Goal: Task Accomplishment & Management: Manage account settings

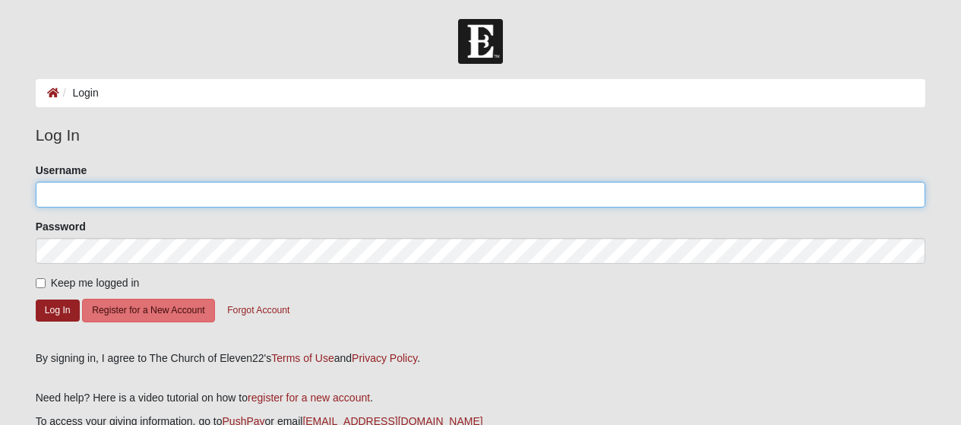
type input "LLSummons"
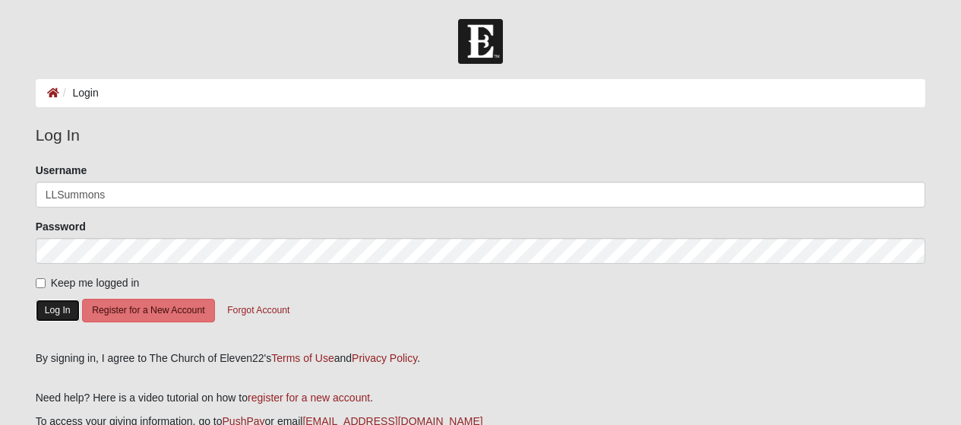
click at [58, 309] on button "Log In" at bounding box center [58, 310] width 44 height 22
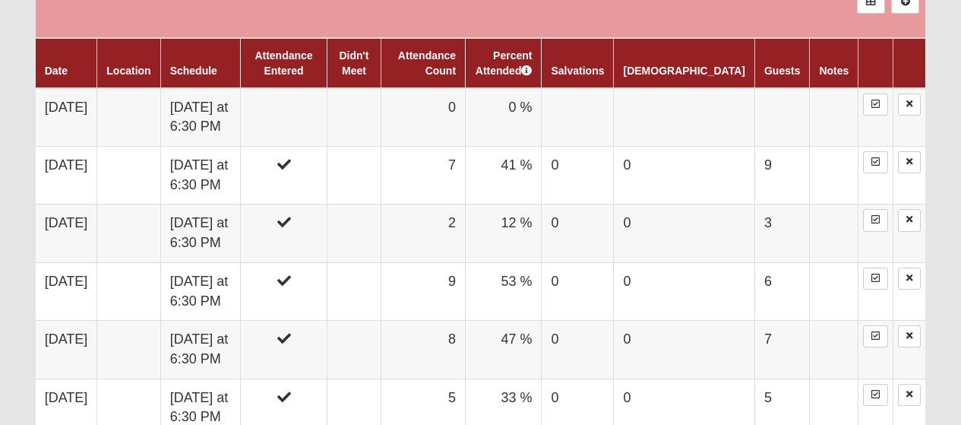
scroll to position [969, 0]
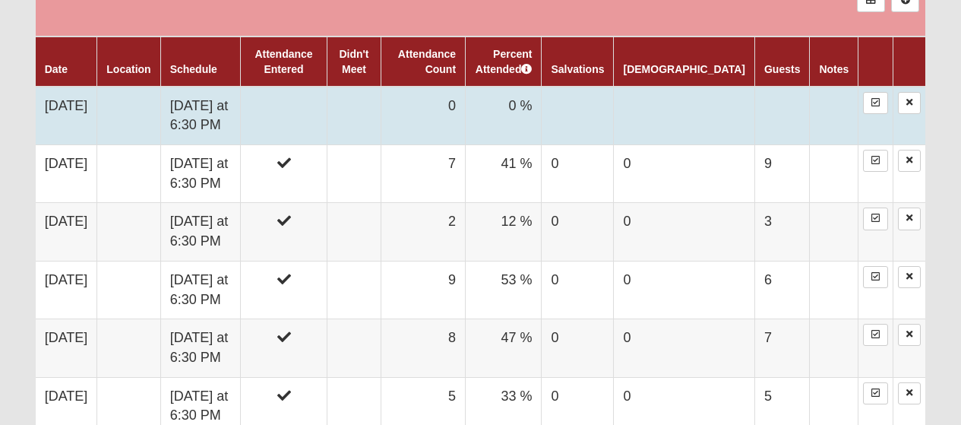
click at [374, 129] on td at bounding box center [354, 116] width 55 height 58
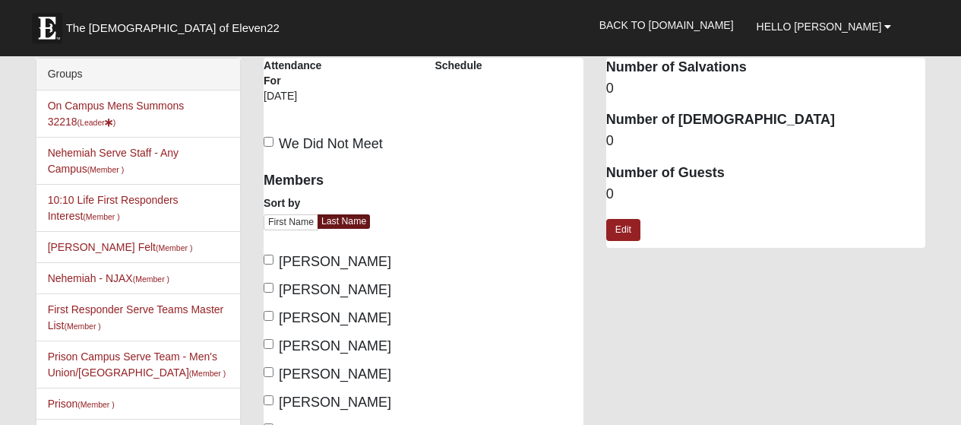
scroll to position [34, 0]
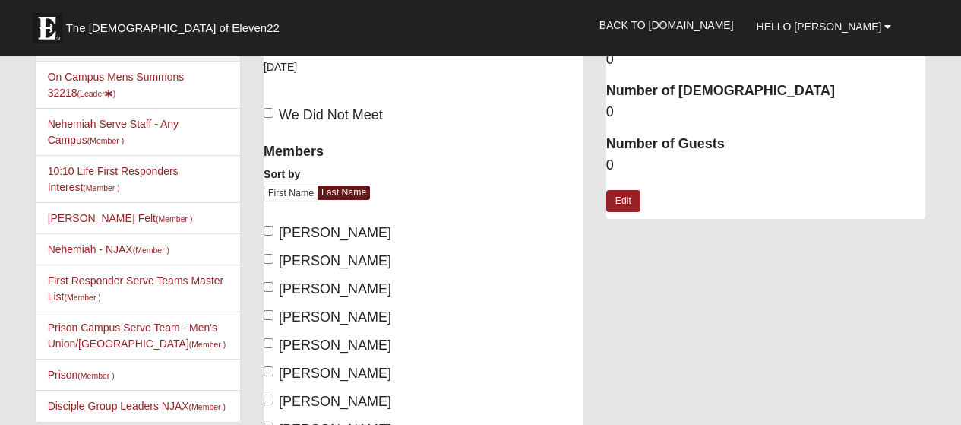
click at [318, 225] on span "[PERSON_NAME]" at bounding box center [335, 232] width 112 height 15
click at [273, 226] on input "[PERSON_NAME]" at bounding box center [269, 231] width 10 height 10
checkbox input "true"
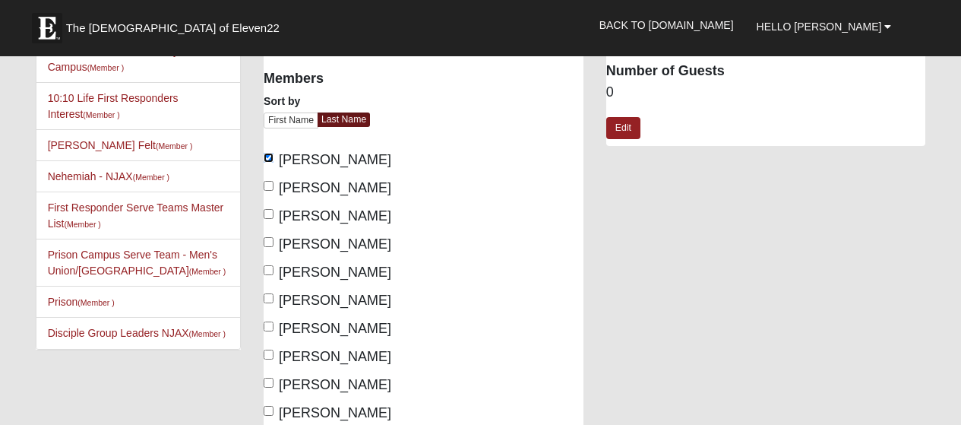
scroll to position [112, 0]
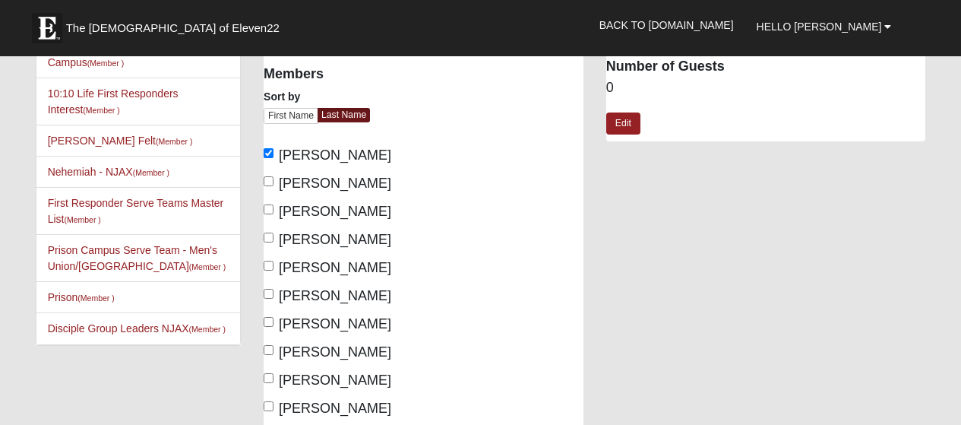
click at [365, 180] on span "[PERSON_NAME]" at bounding box center [335, 182] width 112 height 15
click at [273, 180] on input "[PERSON_NAME]" at bounding box center [269, 181] width 10 height 10
checkbox input "true"
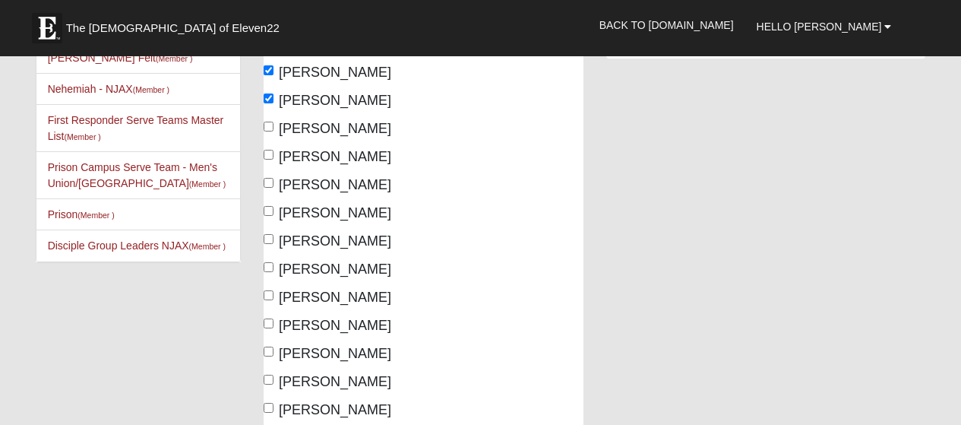
click at [362, 189] on span "[PERSON_NAME]" at bounding box center [335, 184] width 112 height 15
click at [273, 188] on input "[PERSON_NAME]" at bounding box center [269, 183] width 10 height 10
checkbox input "true"
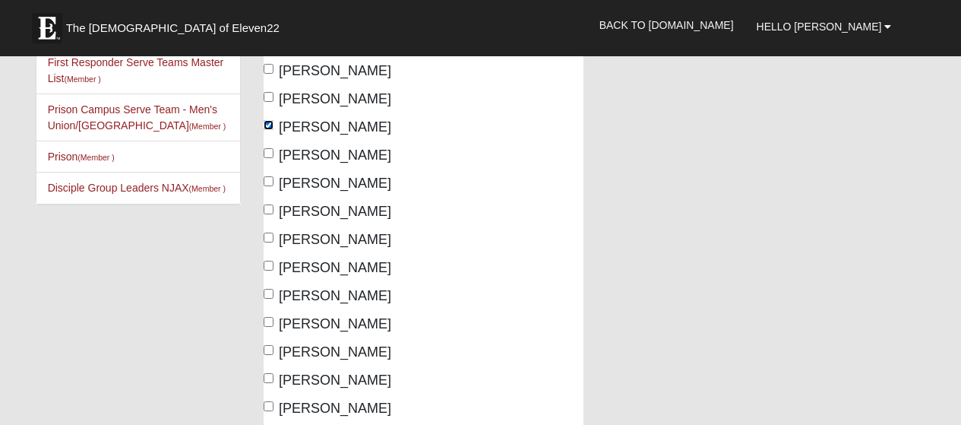
scroll to position [252, 0]
click at [349, 213] on span "[PERSON_NAME]" at bounding box center [335, 211] width 112 height 15
click at [273, 213] on input "[PERSON_NAME]" at bounding box center [269, 209] width 10 height 10
checkbox input "true"
click at [373, 245] on span "[PERSON_NAME]" at bounding box center [335, 239] width 112 height 15
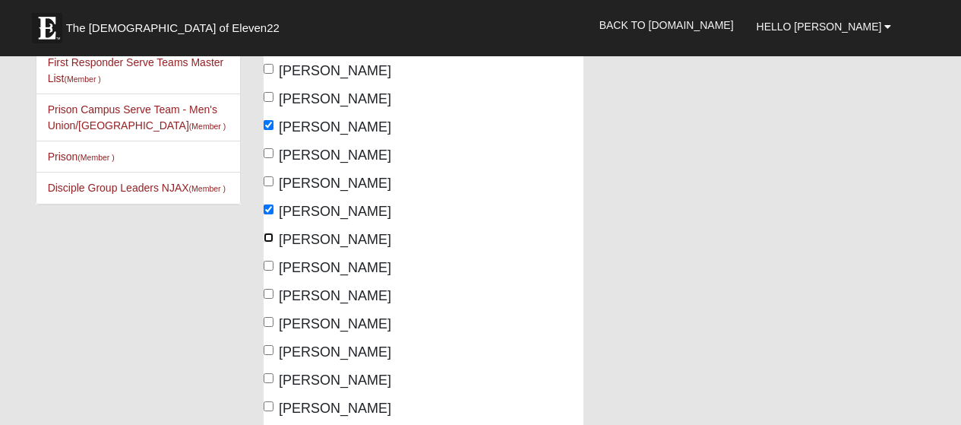
click at [273, 242] on input "[PERSON_NAME]" at bounding box center [269, 237] width 10 height 10
checkbox input "true"
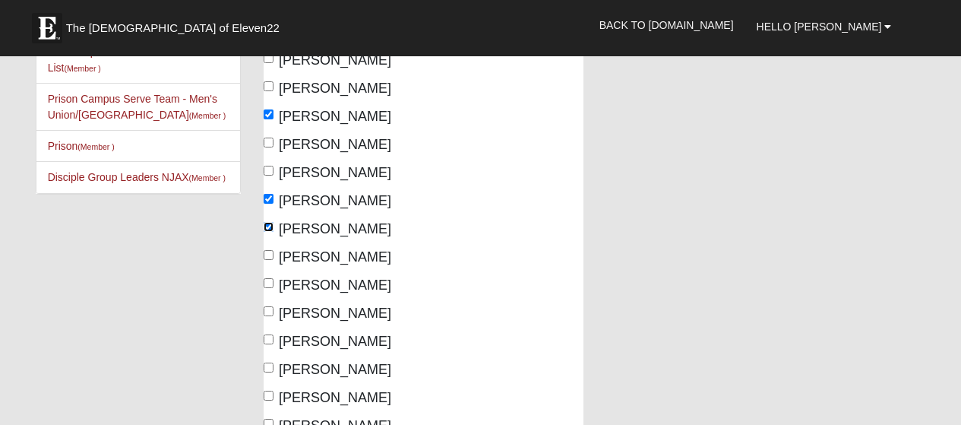
scroll to position [286, 0]
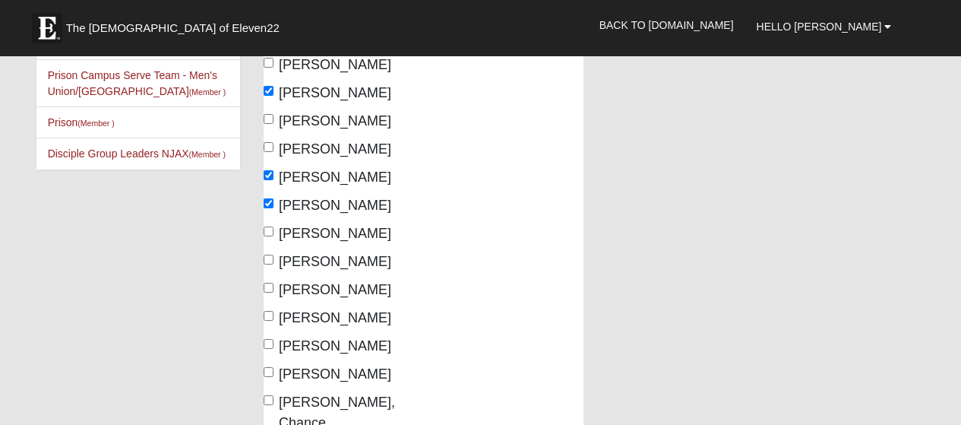
click at [330, 237] on span "[PERSON_NAME]" at bounding box center [335, 233] width 112 height 15
click at [273, 236] on input "[PERSON_NAME]" at bounding box center [269, 231] width 10 height 10
checkbox input "true"
click at [353, 263] on span "[PERSON_NAME]" at bounding box center [335, 261] width 112 height 15
click at [273, 263] on input "[PERSON_NAME]" at bounding box center [269, 259] width 10 height 10
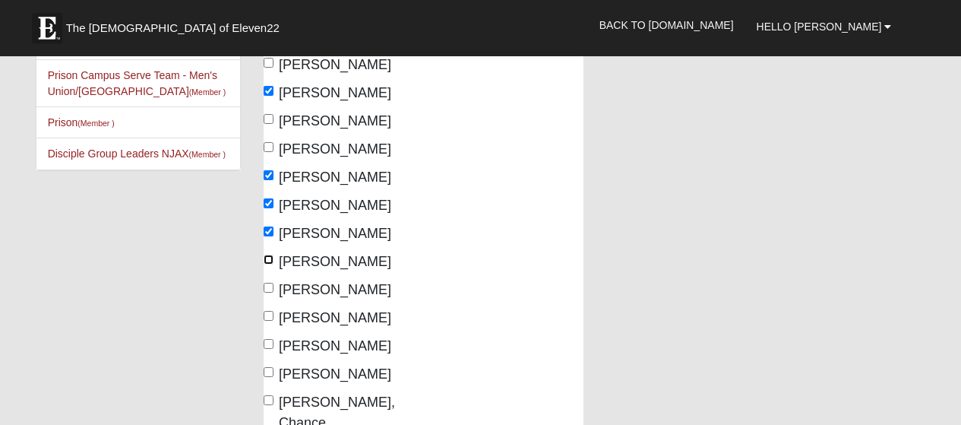
checkbox input "true"
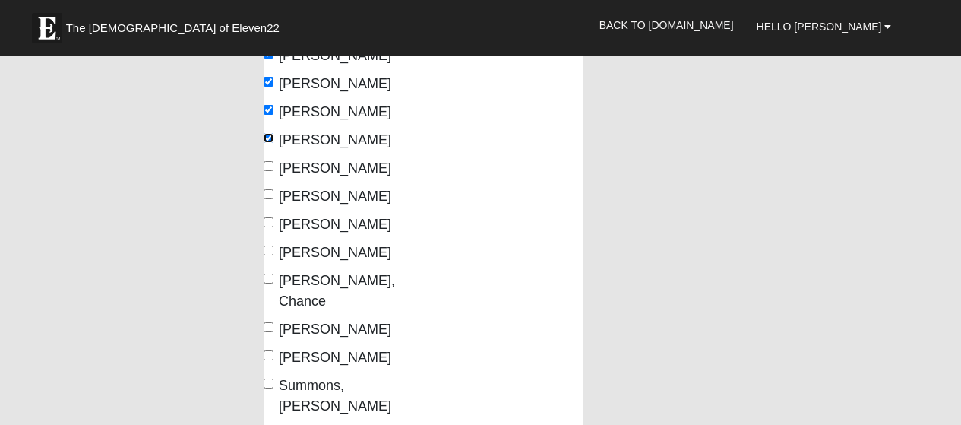
scroll to position [415, 0]
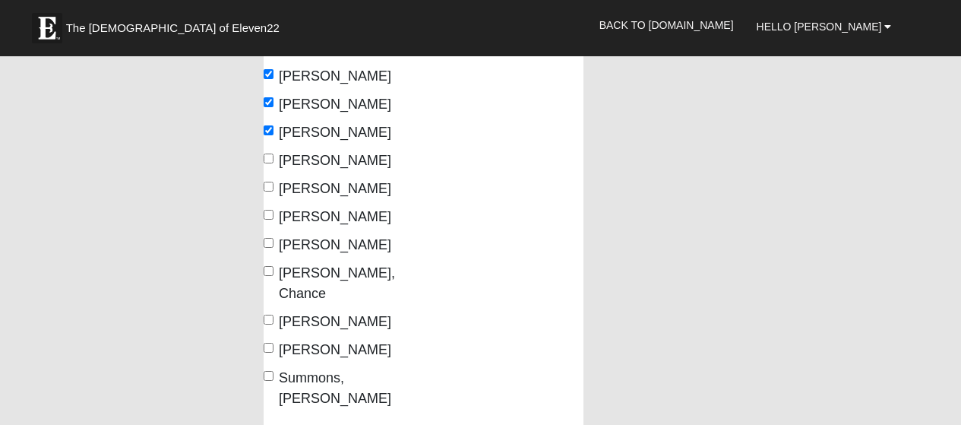
click at [372, 245] on span "[PERSON_NAME]" at bounding box center [335, 244] width 112 height 15
click at [273, 245] on input "[PERSON_NAME]" at bounding box center [269, 243] width 10 height 10
checkbox input "true"
click at [339, 314] on span "[PERSON_NAME]" at bounding box center [335, 321] width 112 height 15
click at [273, 314] on input "[PERSON_NAME]" at bounding box center [269, 319] width 10 height 10
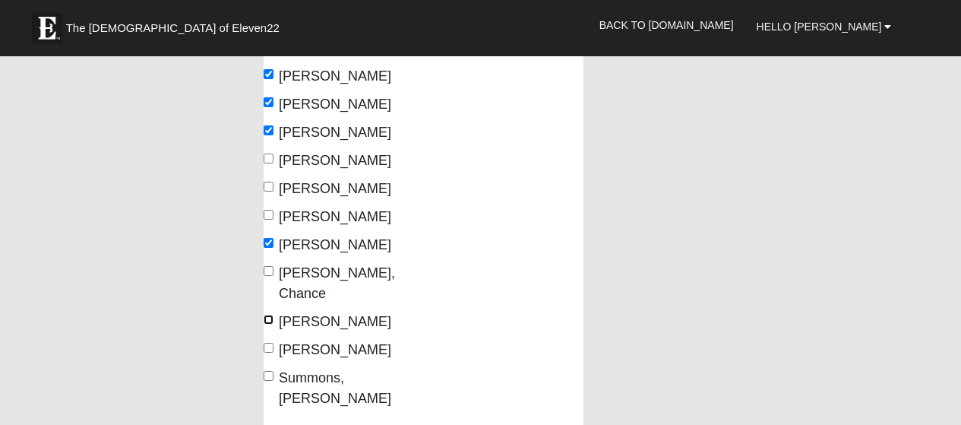
checkbox input "true"
click at [371, 370] on span "Summons, [PERSON_NAME]" at bounding box center [335, 388] width 112 height 36
click at [273, 371] on input "Summons, [PERSON_NAME]" at bounding box center [269, 376] width 10 height 10
checkbox input "true"
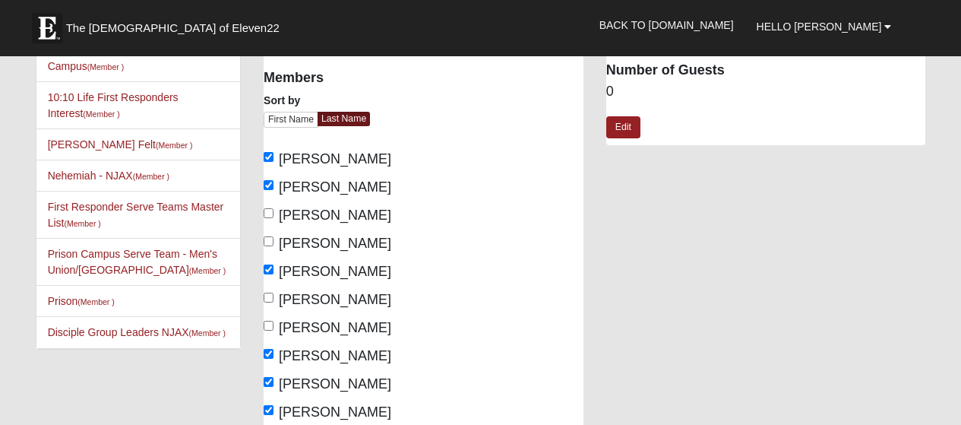
scroll to position [103, 0]
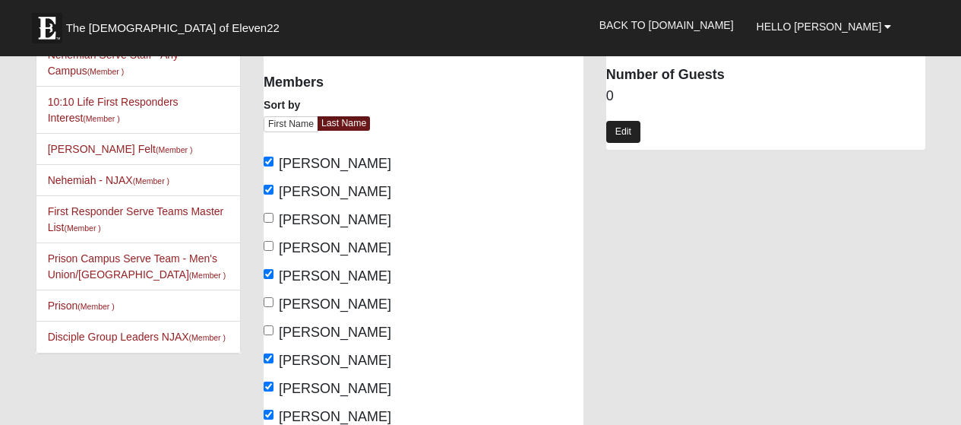
click at [622, 128] on link "Edit" at bounding box center [623, 132] width 34 height 22
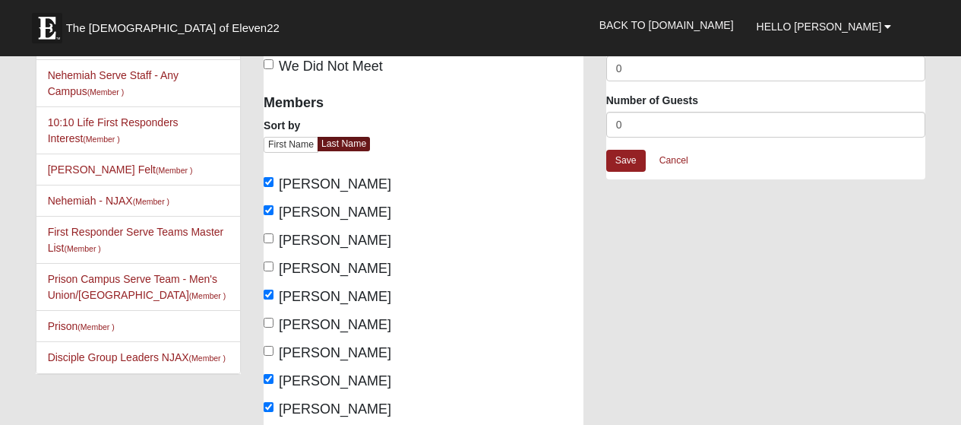
scroll to position [54, 0]
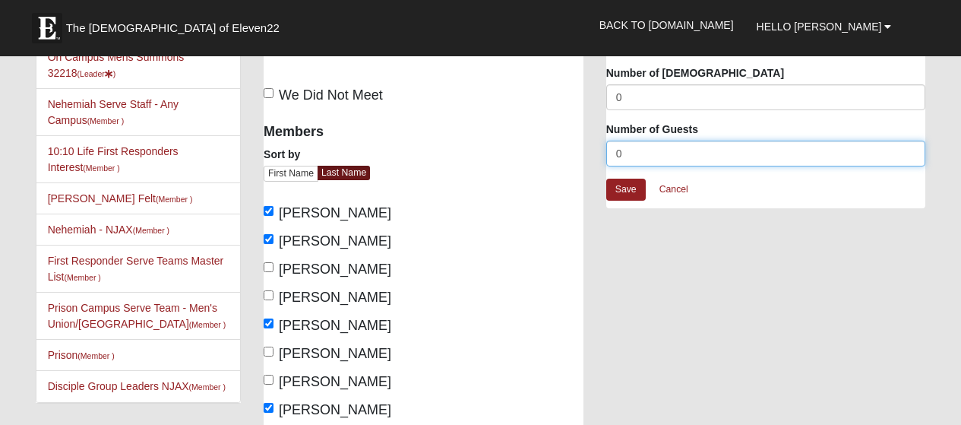
click at [733, 152] on input "0" at bounding box center [766, 154] width 320 height 26
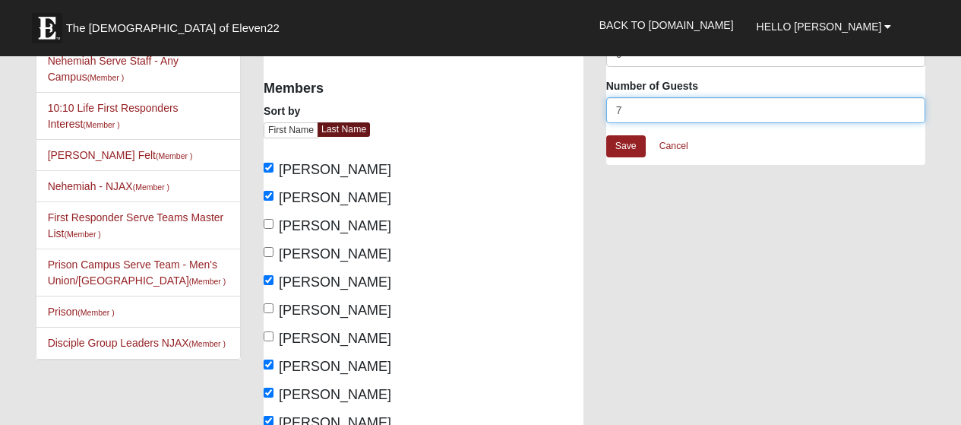
scroll to position [96, 0]
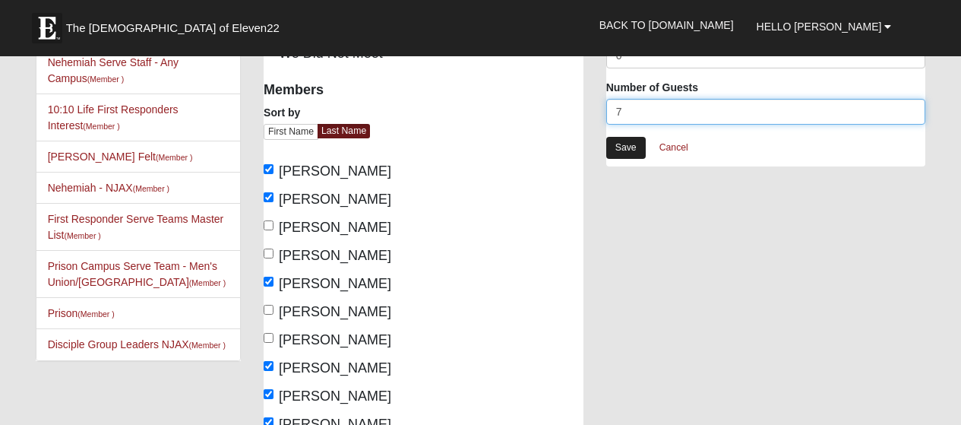
type input "7"
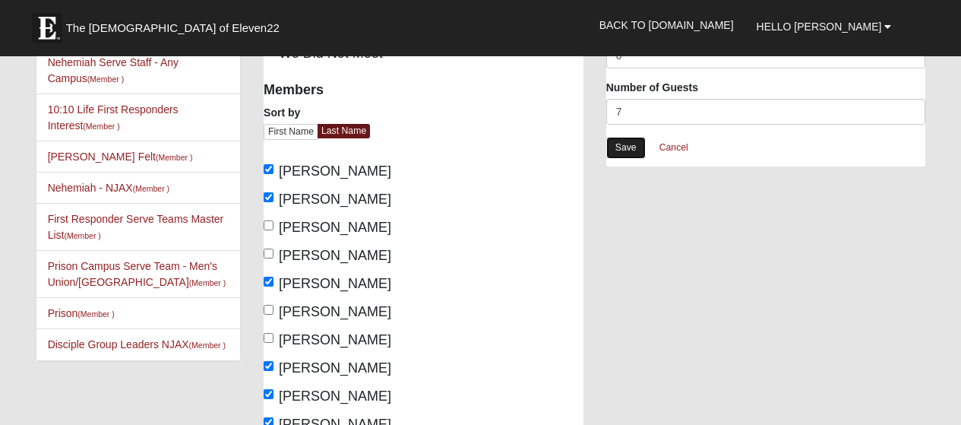
click at [620, 147] on link "Save" at bounding box center [625, 148] width 39 height 22
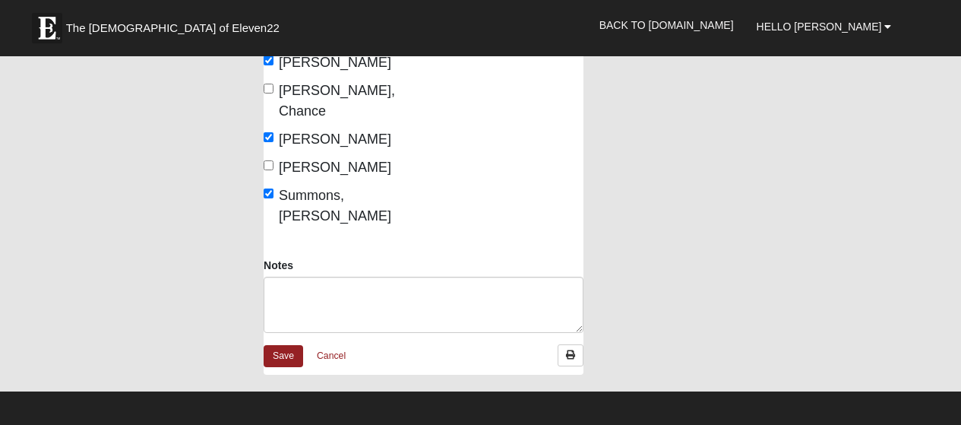
scroll to position [596, 0]
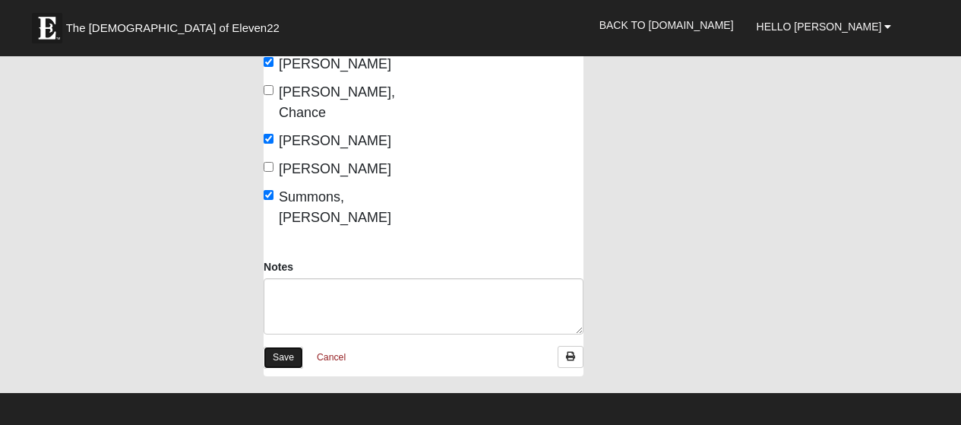
click at [295, 346] on link "Save" at bounding box center [283, 357] width 39 height 22
